Goal: Task Accomplishment & Management: Manage account settings

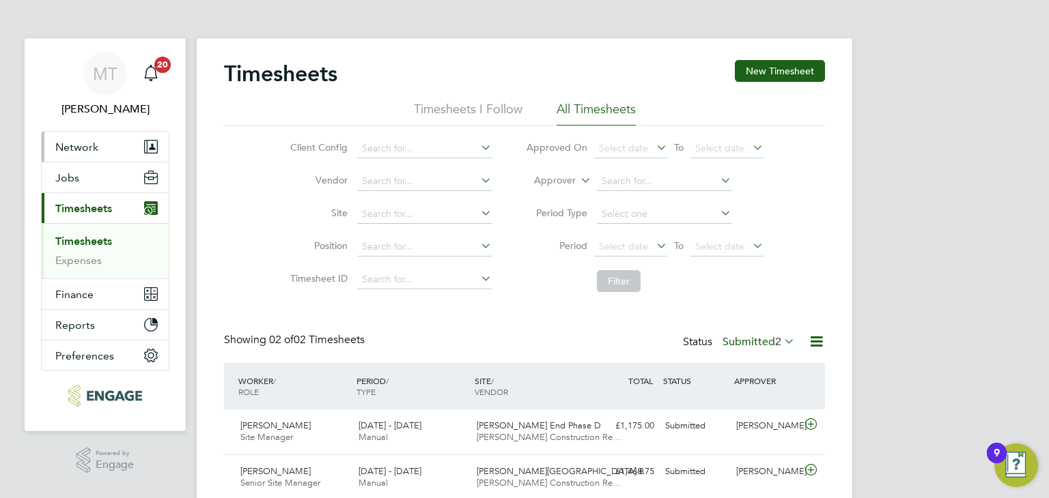
click at [80, 141] on span "Network" at bounding box center [76, 147] width 43 height 13
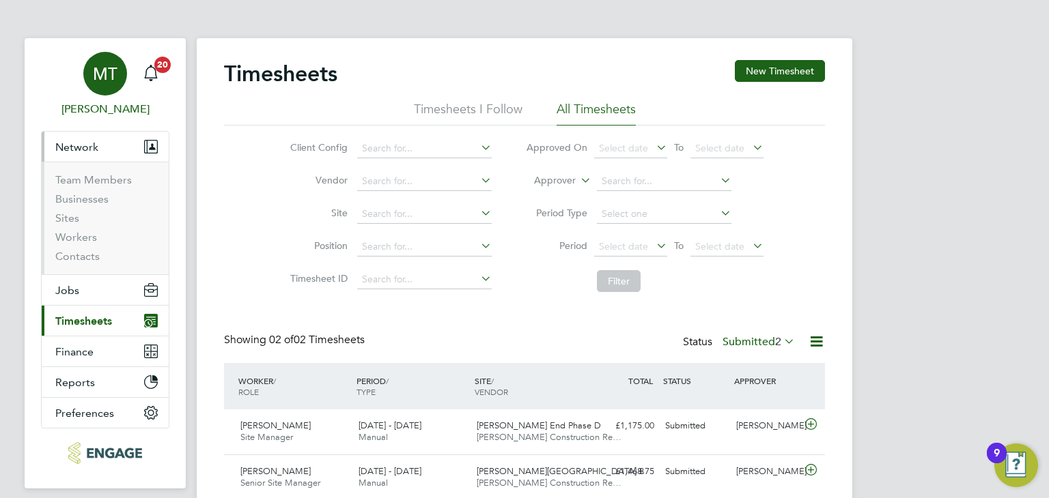
click at [107, 73] on span "MT" at bounding box center [105, 74] width 25 height 18
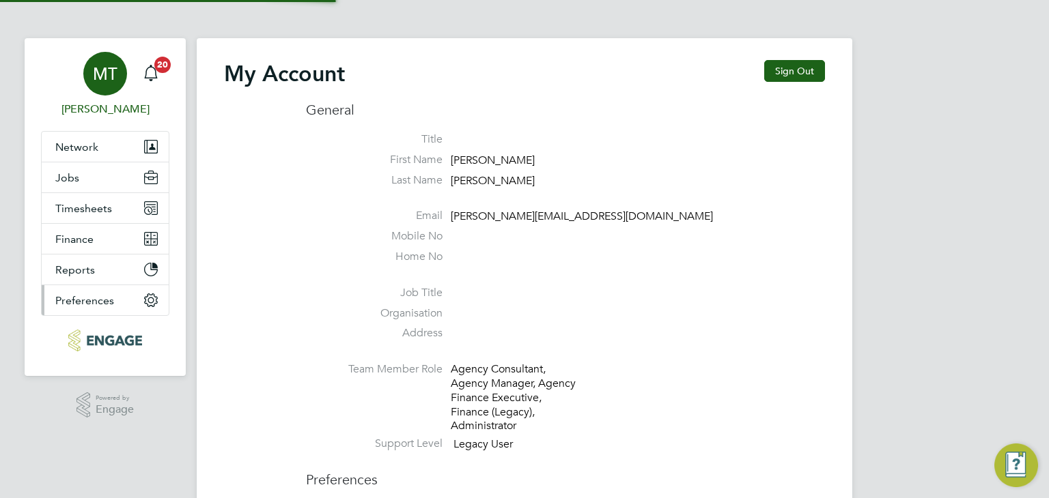
type input "[PERSON_NAME][EMAIL_ADDRESS][DOMAIN_NAME]"
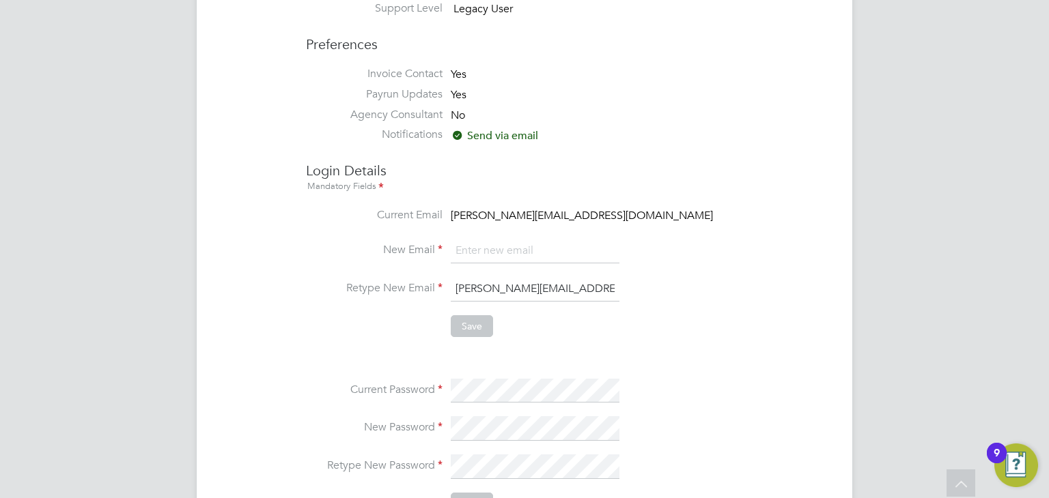
click at [608, 363] on li at bounding box center [565, 358] width 519 height 14
click at [282, 389] on div "My Account Sign Out General Title First Name [PERSON_NAME] Last Name [PERSON_NA…" at bounding box center [524, 191] width 601 height 1135
click at [444, 424] on li "New Password" at bounding box center [565, 435] width 519 height 38
click at [821, 402] on li "Current Password" at bounding box center [565, 398] width 519 height 38
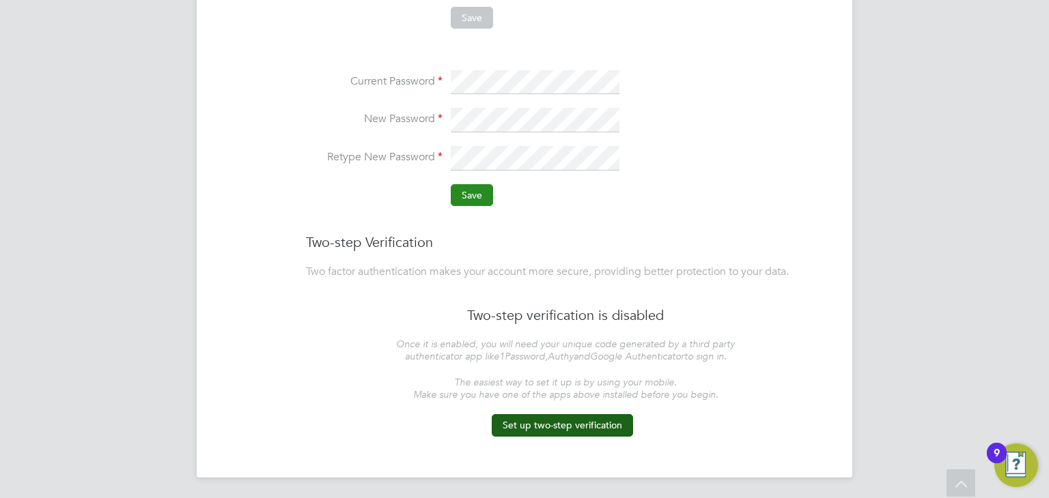
click at [463, 199] on button "Save" at bounding box center [472, 195] width 42 height 22
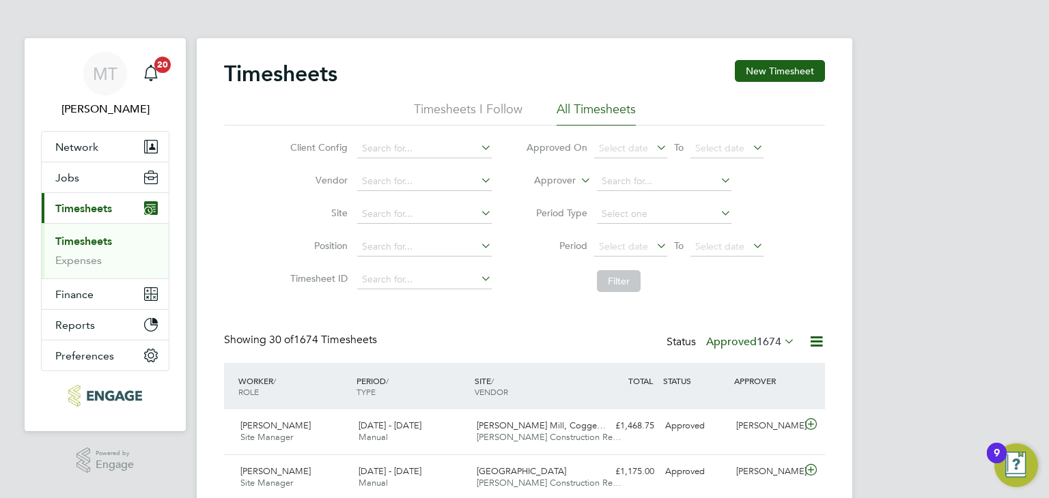
click at [737, 341] on label "Approved 1674" at bounding box center [750, 342] width 89 height 14
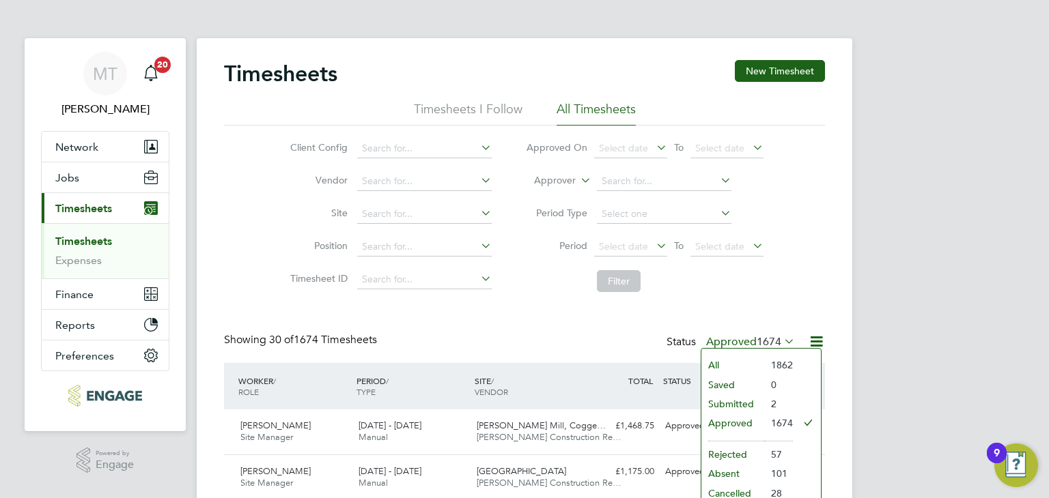
click at [748, 402] on li "Submitted" at bounding box center [732, 404] width 63 height 19
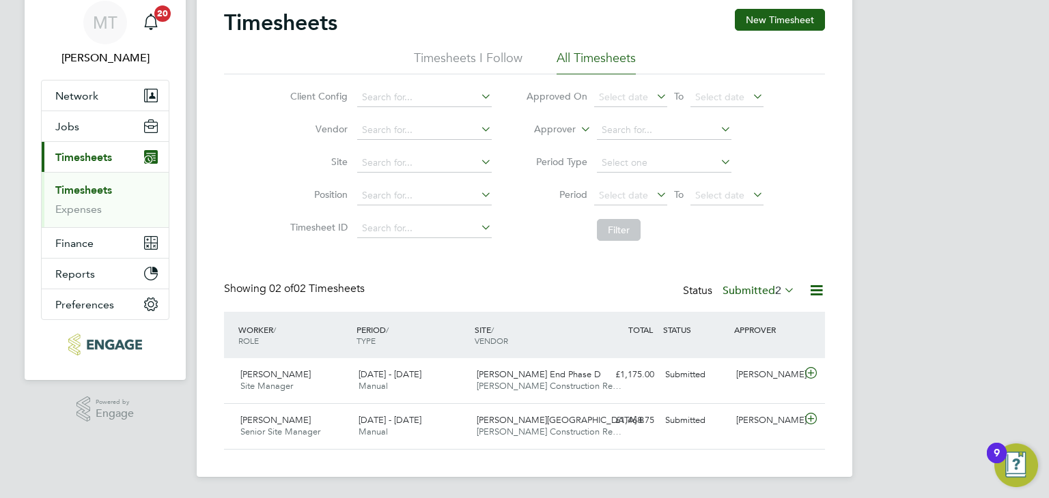
click at [728, 284] on label "Submitted 2" at bounding box center [758, 291] width 72 height 14
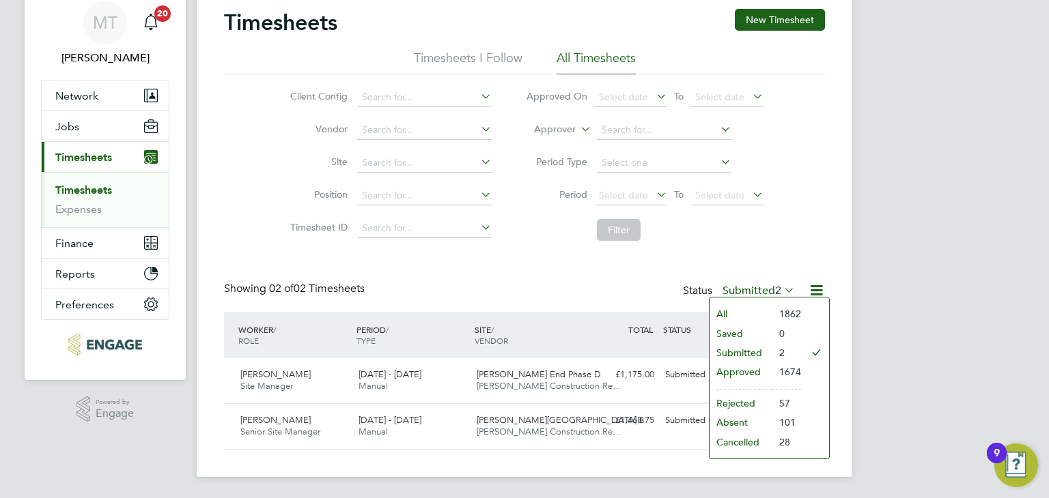
click at [737, 345] on ul "All Saved Submitted Approved Rejected Absent Cancelled" at bounding box center [740, 378] width 63 height 147
